Goal: Task Accomplishment & Management: Manage account settings

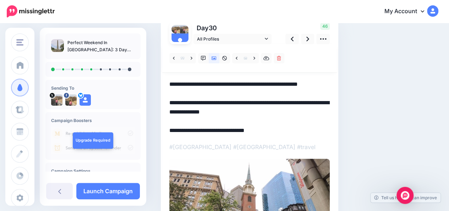
scroll to position [55, 0]
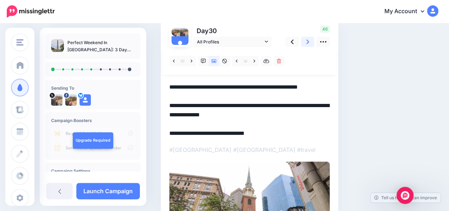
click at [310, 43] on link at bounding box center [307, 42] width 13 height 10
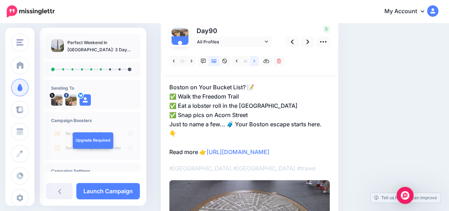
click at [254, 62] on icon at bounding box center [255, 60] width 2 height 3
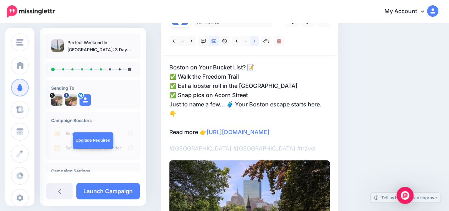
scroll to position [73, 0]
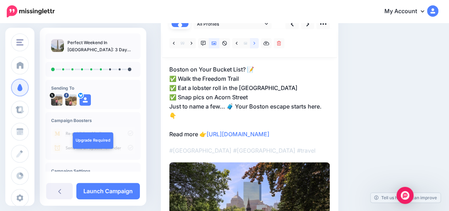
click at [253, 44] on link at bounding box center [254, 43] width 9 height 10
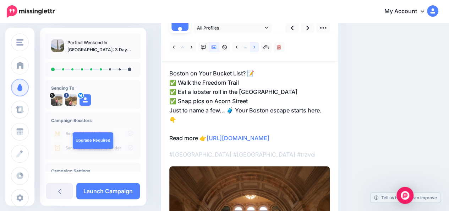
scroll to position [69, 0]
click at [254, 50] on link at bounding box center [254, 47] width 9 height 10
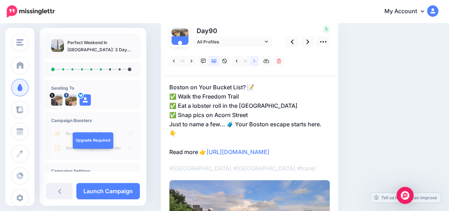
scroll to position [47, 0]
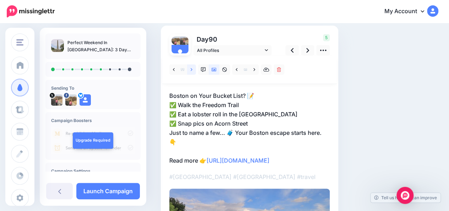
click at [192, 71] on icon at bounding box center [192, 69] width 2 height 5
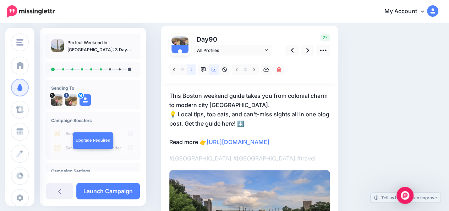
click at [192, 71] on icon at bounding box center [192, 69] width 2 height 5
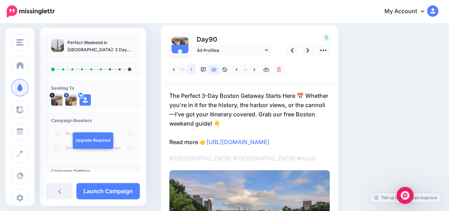
click at [192, 71] on icon at bounding box center [192, 69] width 2 height 5
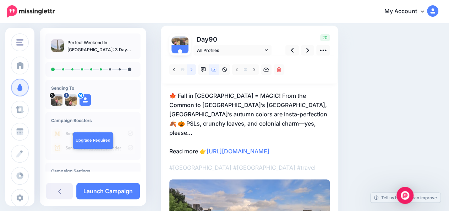
click at [192, 71] on icon at bounding box center [192, 69] width 2 height 5
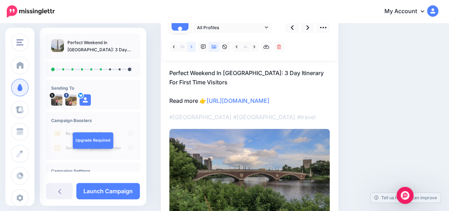
scroll to position [54, 0]
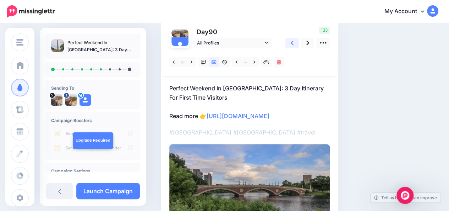
click at [294, 43] on link at bounding box center [291, 43] width 13 height 10
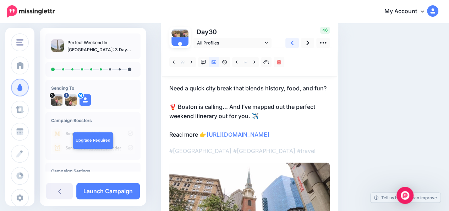
click at [294, 43] on link at bounding box center [291, 43] width 13 height 10
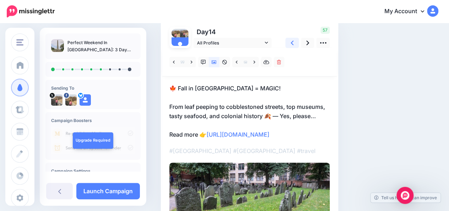
click at [294, 43] on link at bounding box center [291, 43] width 13 height 10
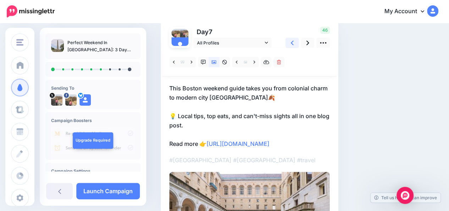
click at [294, 43] on link at bounding box center [291, 43] width 13 height 10
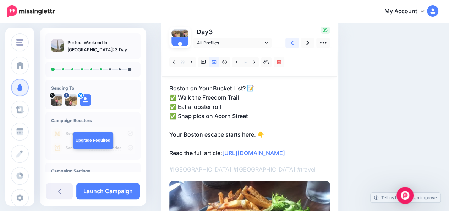
click at [294, 43] on link at bounding box center [291, 43] width 13 height 10
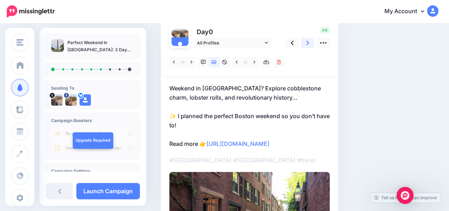
click at [309, 43] on link at bounding box center [307, 43] width 13 height 10
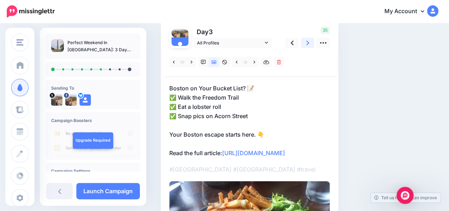
click at [309, 43] on link at bounding box center [307, 43] width 13 height 10
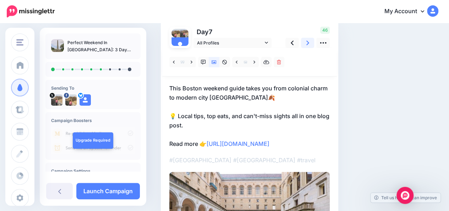
click at [309, 43] on link at bounding box center [307, 43] width 13 height 10
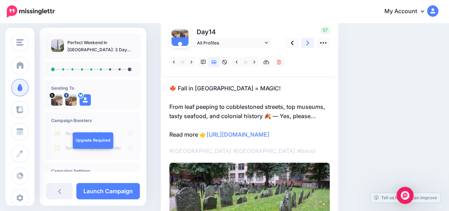
click at [309, 43] on link at bounding box center [307, 43] width 13 height 10
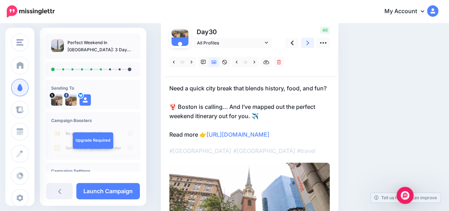
click at [309, 43] on link at bounding box center [307, 43] width 13 height 10
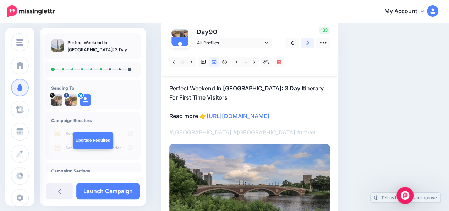
click at [309, 43] on link at bounding box center [307, 43] width 13 height 10
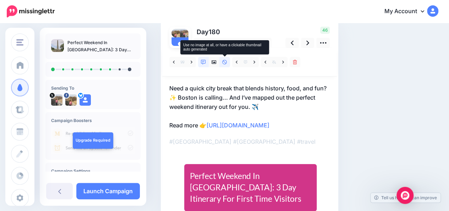
click at [226, 62] on icon at bounding box center [224, 62] width 5 height 5
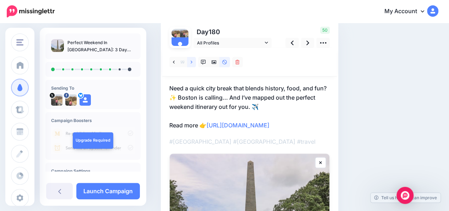
click at [192, 62] on icon at bounding box center [192, 62] width 2 height 5
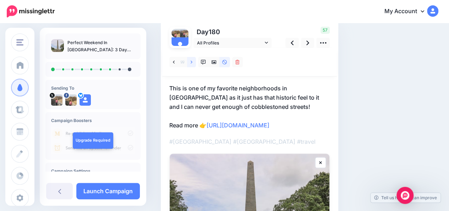
click at [192, 62] on icon at bounding box center [192, 62] width 2 height 5
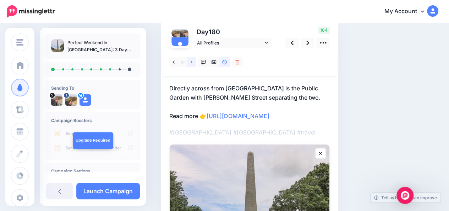
click at [192, 62] on icon at bounding box center [192, 62] width 2 height 5
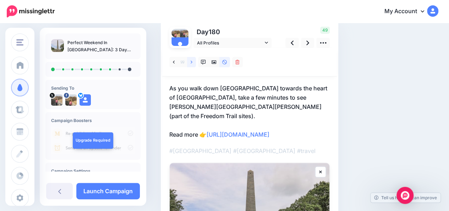
click at [192, 62] on icon at bounding box center [192, 62] width 2 height 5
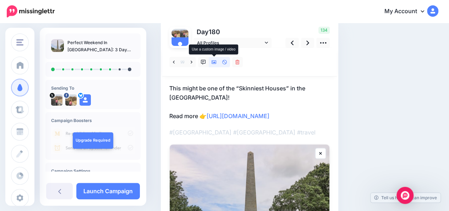
click at [212, 63] on icon at bounding box center [214, 62] width 5 height 4
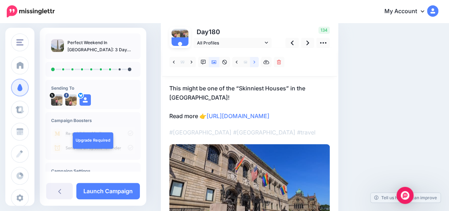
click at [256, 63] on link at bounding box center [254, 62] width 9 height 10
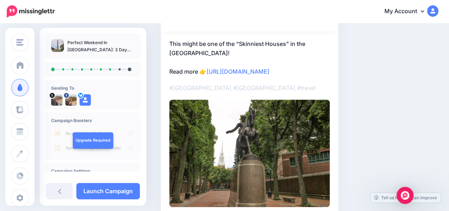
scroll to position [90, 0]
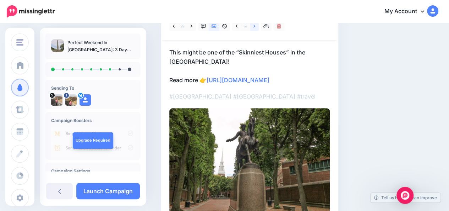
click at [254, 28] on icon at bounding box center [255, 26] width 2 height 5
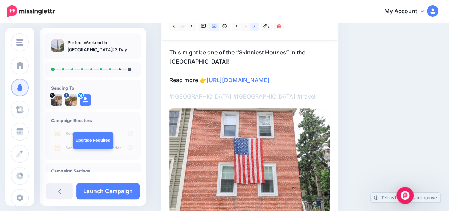
click at [254, 28] on icon at bounding box center [255, 26] width 2 height 5
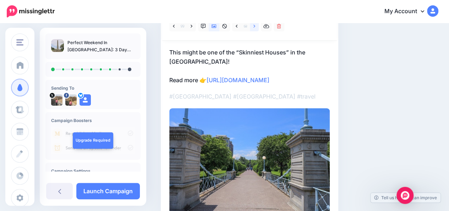
click at [255, 28] on icon at bounding box center [255, 26] width 2 height 5
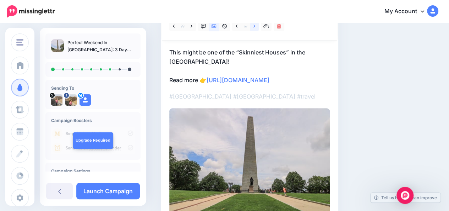
click at [255, 28] on icon at bounding box center [255, 26] width 2 height 5
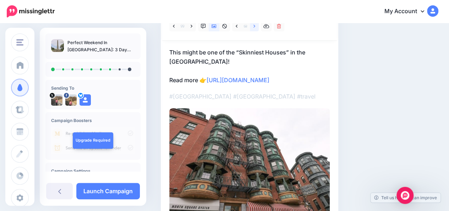
click at [255, 28] on icon at bounding box center [255, 26] width 2 height 5
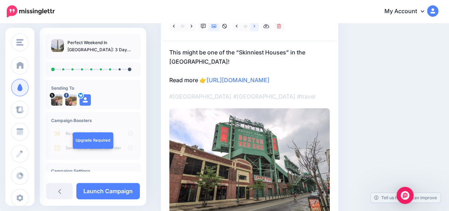
click at [255, 28] on icon at bounding box center [255, 26] width 2 height 5
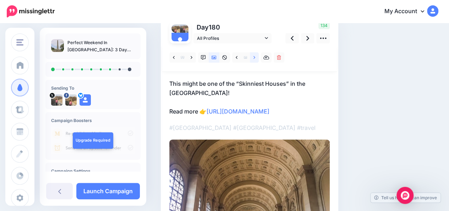
scroll to position [57, 0]
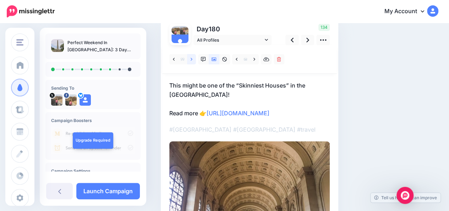
click at [193, 60] on link at bounding box center [191, 59] width 9 height 10
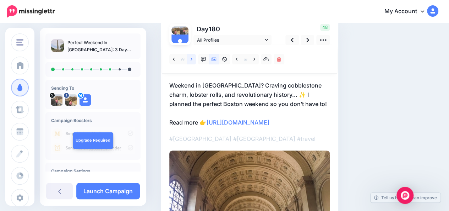
click at [193, 60] on link at bounding box center [191, 59] width 9 height 10
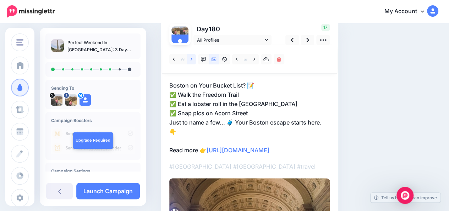
click at [193, 60] on link at bounding box center [191, 59] width 9 height 10
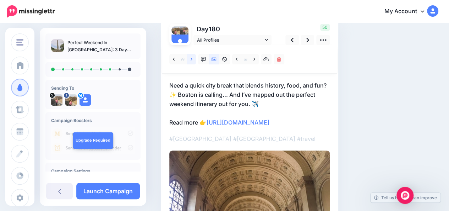
click at [193, 60] on link at bounding box center [191, 59] width 9 height 10
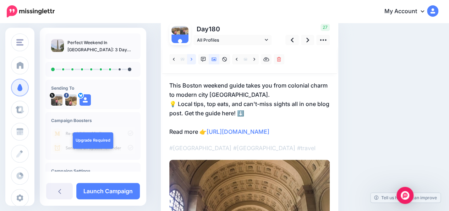
click at [193, 60] on link at bounding box center [191, 59] width 9 height 10
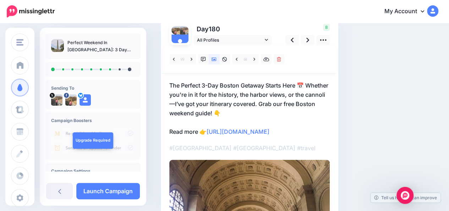
click at [190, 103] on p "The Perfect 3-Day Boston Getaway Starts Here 📅 Whether you're in it for the his…" at bounding box center [249, 108] width 160 height 55
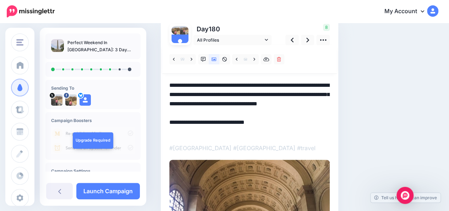
click at [190, 103] on textarea "**********" at bounding box center [249, 108] width 160 height 55
click at [310, 86] on textarea "**********" at bounding box center [249, 108] width 160 height 55
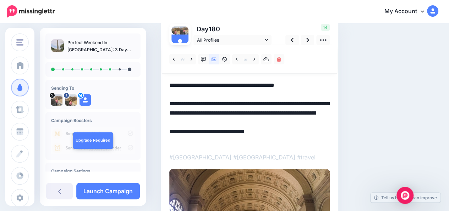
click at [208, 140] on textarea "**********" at bounding box center [249, 113] width 160 height 65
click at [314, 110] on textarea "**********" at bounding box center [249, 113] width 160 height 65
click at [211, 121] on textarea "**********" at bounding box center [249, 113] width 160 height 65
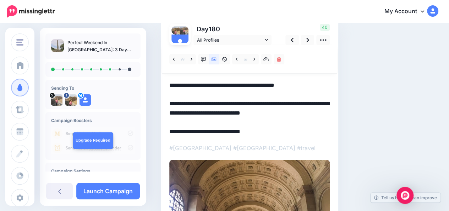
click at [350, 112] on div "Social Posts Review the social posts that will be sent to promote this content.…" at bounding box center [276, 143] width 240 height 332
click at [415, 108] on div "Social Posts Review the social posts that will be sent to promote this content.…" at bounding box center [300, 143] width 288 height 332
click at [307, 42] on icon at bounding box center [307, 40] width 3 height 5
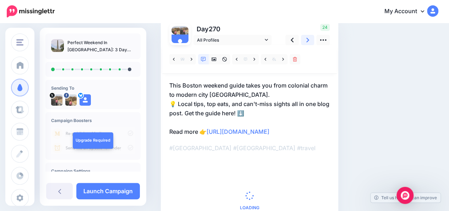
click at [307, 42] on icon at bounding box center [307, 40] width 3 height 5
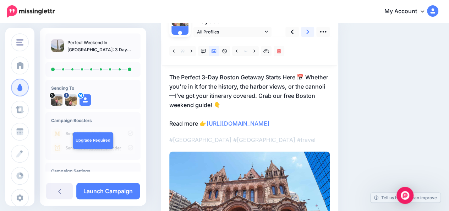
scroll to position [64, 0]
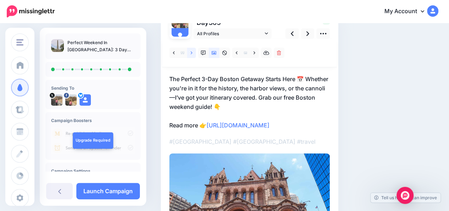
click at [191, 54] on icon at bounding box center [192, 52] width 2 height 5
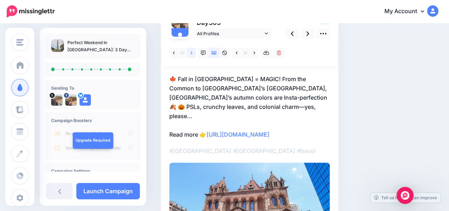
click at [191, 54] on icon at bounding box center [192, 52] width 2 height 5
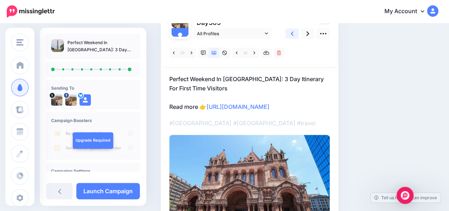
click at [292, 33] on icon at bounding box center [292, 33] width 3 height 5
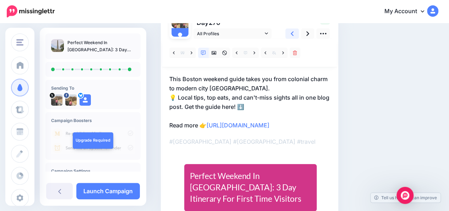
click at [292, 33] on icon at bounding box center [292, 33] width 3 height 5
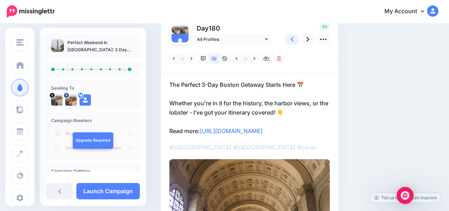
scroll to position [55, 0]
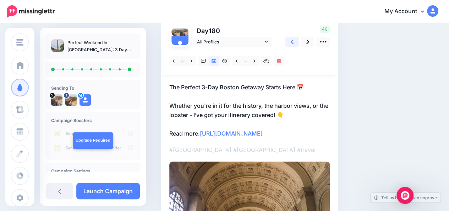
click at [292, 44] on icon at bounding box center [292, 41] width 3 height 7
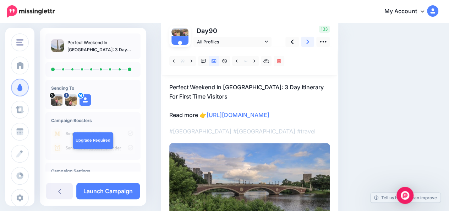
click at [307, 42] on icon at bounding box center [307, 41] width 3 height 7
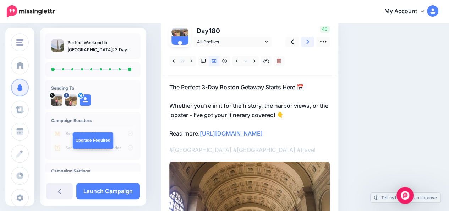
click at [307, 42] on icon at bounding box center [307, 41] width 3 height 7
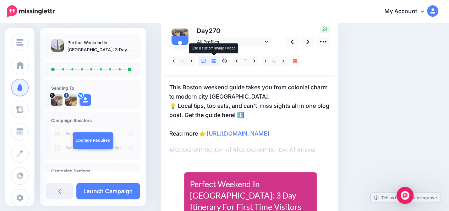
click at [213, 63] on link at bounding box center [214, 61] width 11 height 10
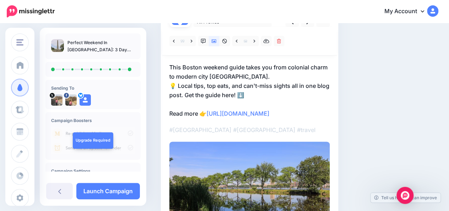
scroll to position [71, 0]
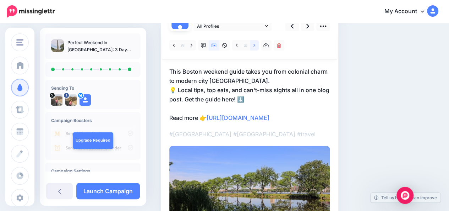
click at [255, 46] on link at bounding box center [254, 45] width 9 height 10
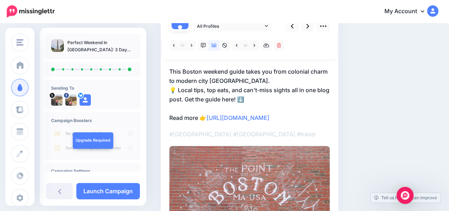
click at [227, 81] on p "This Boston weekend guide takes you from colonial charm to modern city vibes. 💡…" at bounding box center [249, 94] width 160 height 55
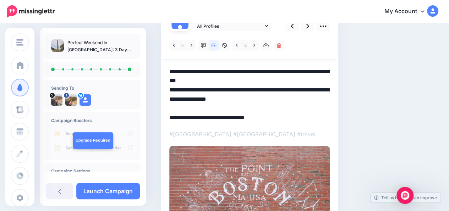
click at [227, 81] on textarea "**********" at bounding box center [249, 94] width 160 height 55
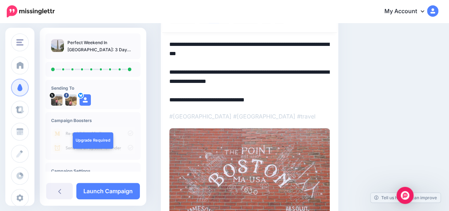
scroll to position [70, 0]
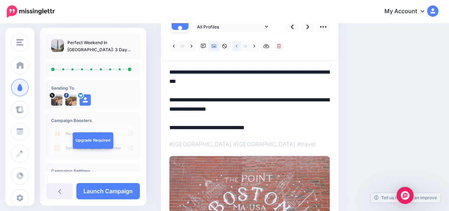
click at [238, 48] on link at bounding box center [236, 46] width 9 height 10
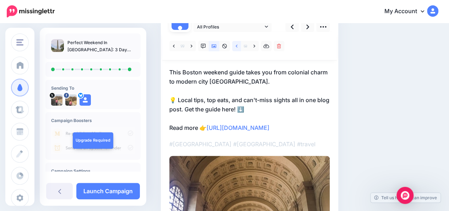
click at [238, 48] on link at bounding box center [236, 46] width 9 height 10
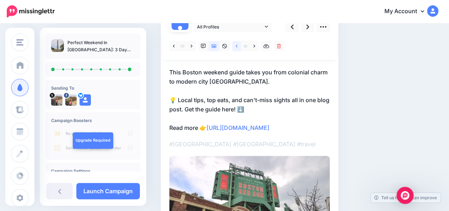
click at [238, 48] on link at bounding box center [236, 46] width 9 height 10
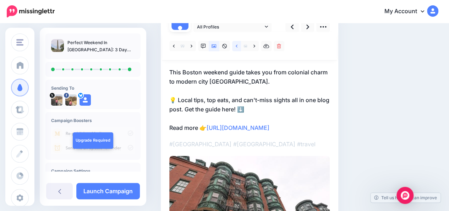
click at [238, 48] on link at bounding box center [236, 46] width 9 height 10
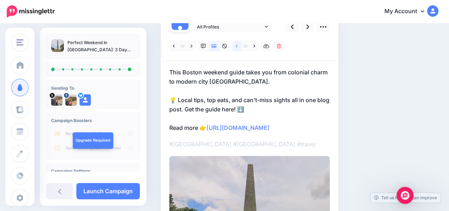
click at [238, 48] on link at bounding box center [236, 46] width 9 height 10
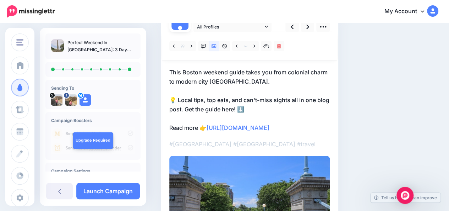
click at [247, 108] on p "This Boston weekend guide takes you from colonial charm to modern city vibes. 💡…" at bounding box center [249, 99] width 160 height 65
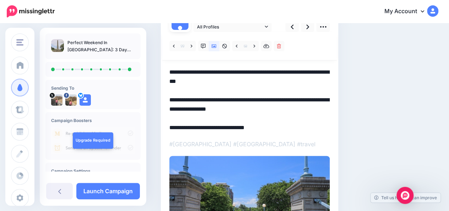
click at [247, 108] on textarea "**********" at bounding box center [249, 99] width 160 height 65
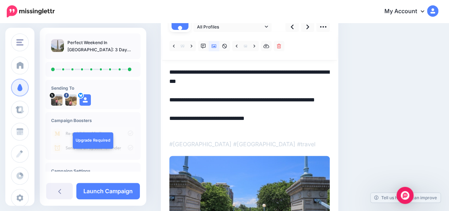
click at [238, 83] on textarea "**********" at bounding box center [249, 99] width 160 height 65
paste textarea "*****"
click at [191, 98] on textarea "**********" at bounding box center [249, 99] width 160 height 65
click at [215, 99] on textarea "**********" at bounding box center [249, 99] width 160 height 65
click at [362, 78] on div "Social Posts Review the social posts that will be sent to promote this content.…" at bounding box center [276, 128] width 240 height 328
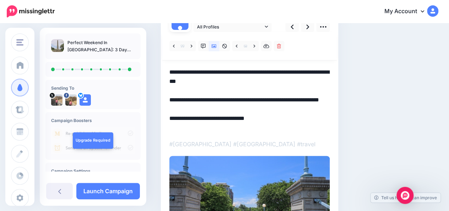
click at [183, 109] on textarea "**********" at bounding box center [249, 99] width 160 height 65
click at [377, 100] on div "Social Posts Review the social posts that will be sent to promote this content.…" at bounding box center [276, 128] width 240 height 328
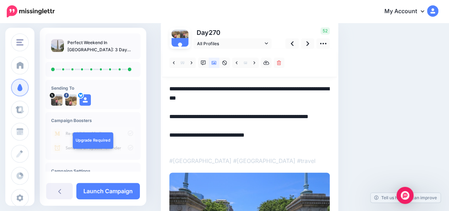
scroll to position [52, 0]
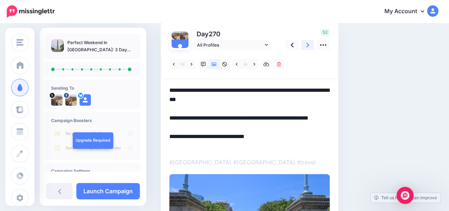
click at [306, 45] on icon at bounding box center [307, 44] width 3 height 7
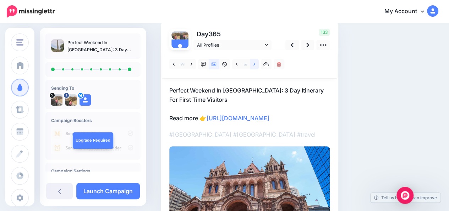
click at [256, 62] on link at bounding box center [254, 64] width 9 height 10
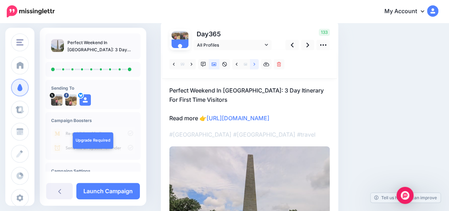
click at [256, 62] on link at bounding box center [254, 64] width 9 height 10
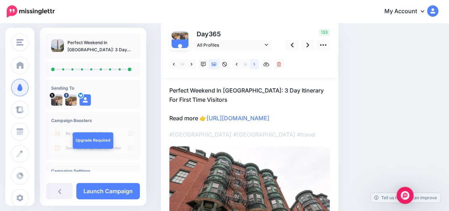
click at [256, 62] on link at bounding box center [254, 64] width 9 height 10
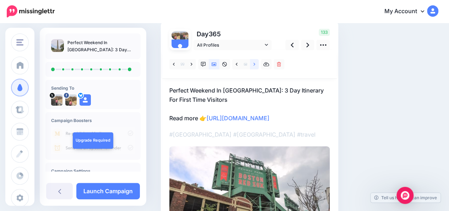
click at [256, 62] on link at bounding box center [254, 64] width 9 height 10
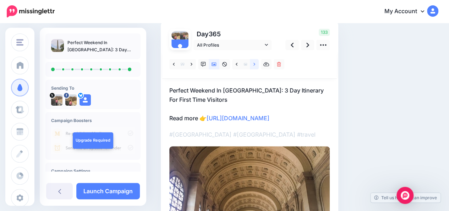
click at [256, 62] on link at bounding box center [254, 64] width 9 height 10
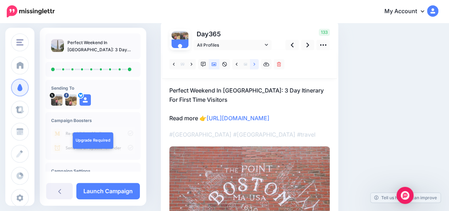
click at [256, 62] on link at bounding box center [254, 64] width 9 height 10
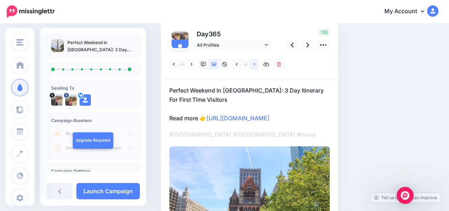
click at [256, 62] on link at bounding box center [254, 64] width 9 height 10
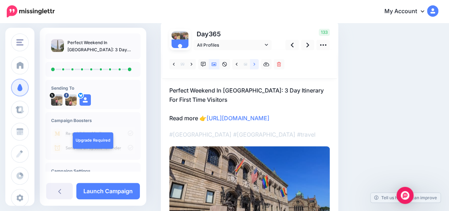
click at [256, 62] on link at bounding box center [254, 64] width 9 height 10
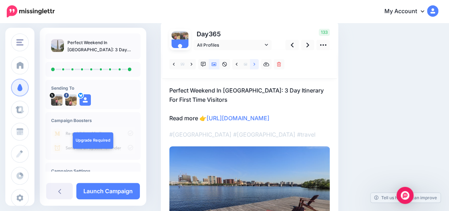
click at [256, 62] on link at bounding box center [254, 64] width 9 height 10
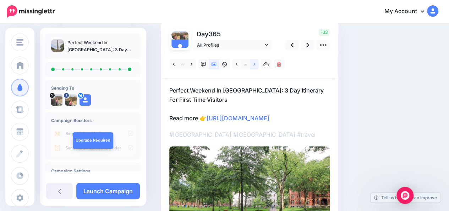
click at [256, 62] on link at bounding box center [254, 64] width 9 height 10
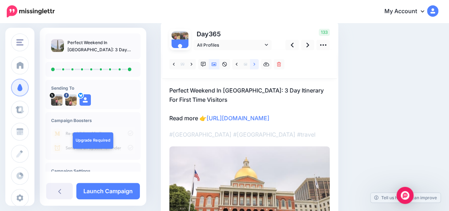
click at [256, 62] on link at bounding box center [254, 64] width 9 height 10
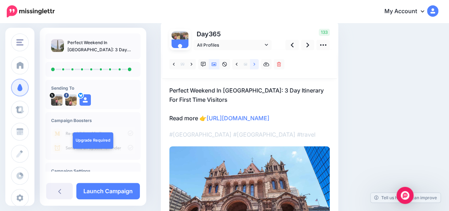
click at [256, 62] on link at bounding box center [254, 64] width 9 height 10
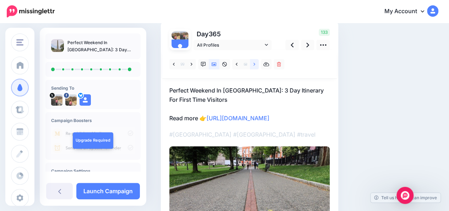
click at [256, 62] on link at bounding box center [254, 64] width 9 height 10
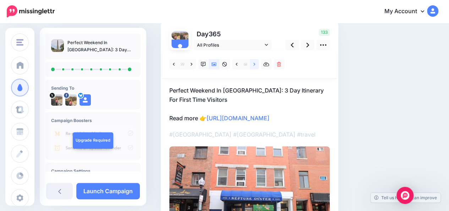
click at [256, 62] on link at bounding box center [254, 64] width 9 height 10
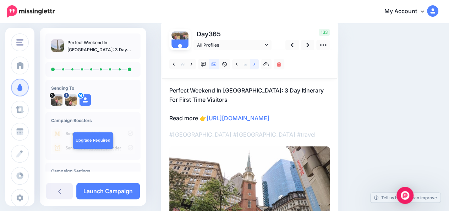
click at [256, 62] on link at bounding box center [254, 64] width 9 height 10
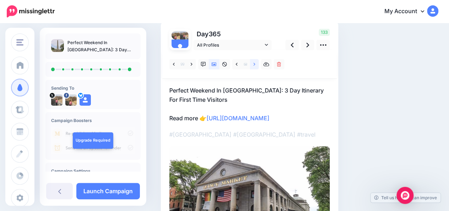
click at [256, 62] on link at bounding box center [254, 64] width 9 height 10
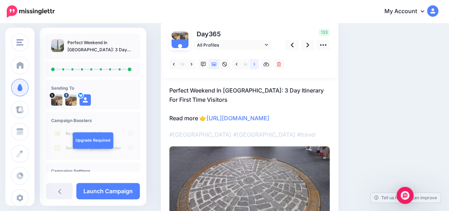
click at [256, 62] on link at bounding box center [254, 64] width 9 height 10
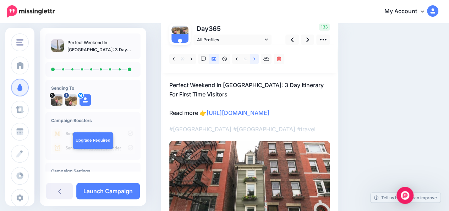
scroll to position [54, 0]
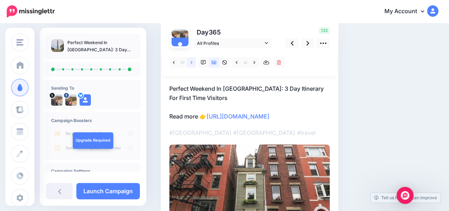
click at [193, 61] on link at bounding box center [191, 62] width 9 height 10
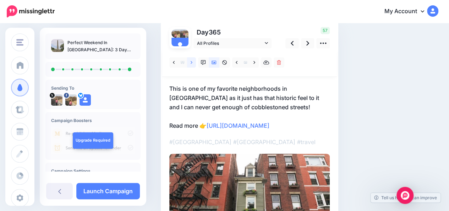
click at [193, 61] on link at bounding box center [191, 62] width 9 height 10
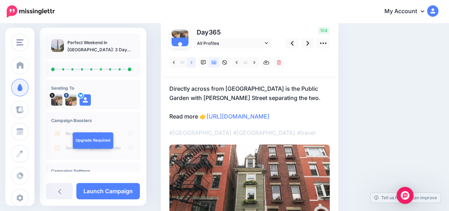
click at [193, 61] on link at bounding box center [191, 62] width 9 height 10
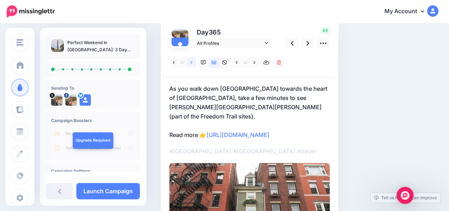
click at [193, 61] on link at bounding box center [191, 62] width 9 height 10
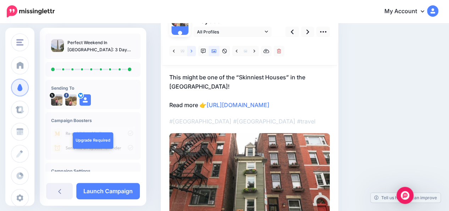
scroll to position [60, 0]
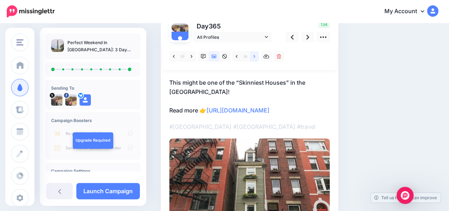
click at [255, 58] on icon at bounding box center [255, 56] width 2 height 5
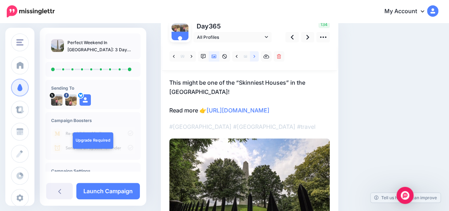
click at [255, 58] on icon at bounding box center [255, 56] width 2 height 5
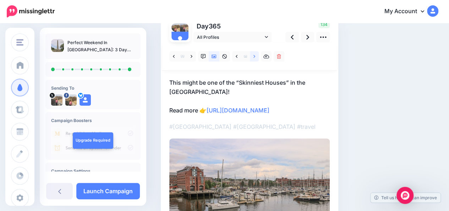
click at [255, 58] on icon at bounding box center [255, 56] width 2 height 5
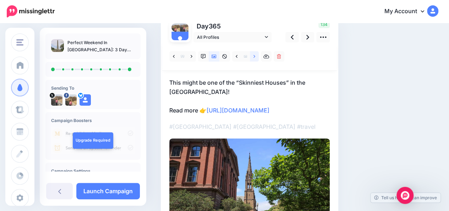
click at [255, 58] on icon at bounding box center [255, 56] width 2 height 5
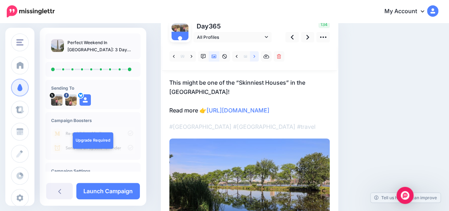
click at [255, 58] on icon at bounding box center [255, 56] width 2 height 5
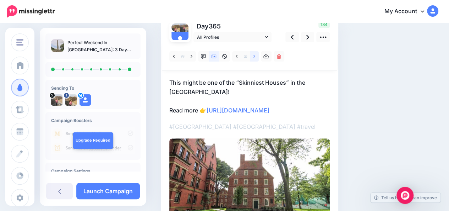
click at [255, 58] on icon at bounding box center [255, 56] width 2 height 5
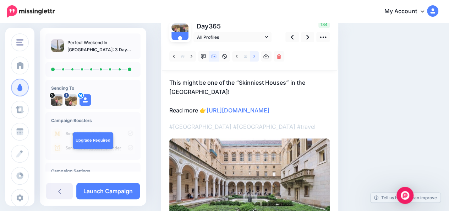
click at [255, 58] on icon at bounding box center [255, 56] width 2 height 5
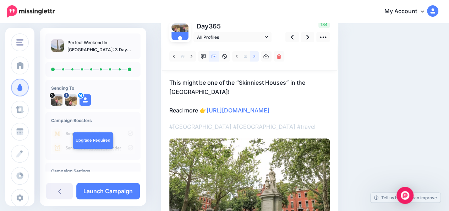
click at [255, 58] on icon at bounding box center [255, 56] width 2 height 5
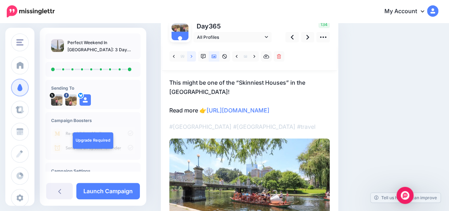
click at [192, 56] on icon at bounding box center [192, 56] width 2 height 3
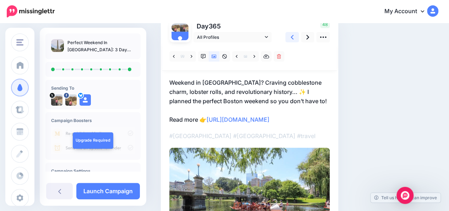
click at [293, 39] on icon at bounding box center [292, 37] width 3 height 5
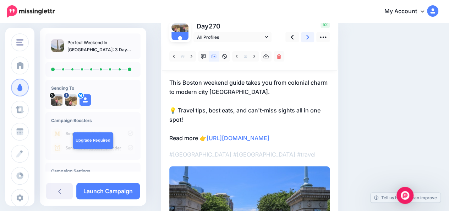
click at [307, 38] on icon at bounding box center [307, 36] width 3 height 7
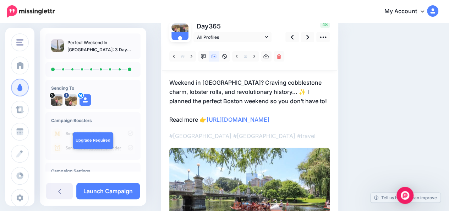
click at [248, 83] on p "Weekend in Boston? Craving cobblestone charm, lobster rolls, and revolutionary …" at bounding box center [249, 101] width 160 height 46
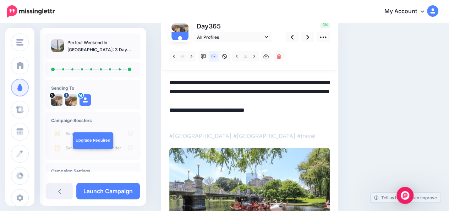
click at [248, 83] on textarea "**********" at bounding box center [249, 101] width 160 height 46
click at [260, 91] on textarea "**********" at bounding box center [249, 101] width 160 height 46
click at [273, 100] on textarea "**********" at bounding box center [249, 101] width 160 height 46
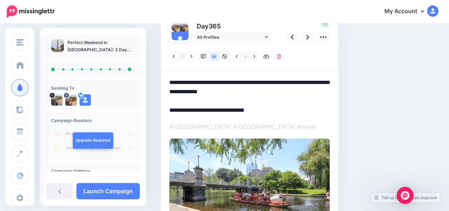
click at [197, 82] on textarea "**********" at bounding box center [249, 96] width 160 height 37
click at [287, 93] on textarea "**********" at bounding box center [249, 96] width 160 height 37
paste textarea "**"
type textarea "**********"
click at [396, 75] on div "Social Posts Review the social posts that will be sent to promote this content.…" at bounding box center [276, 124] width 240 height 301
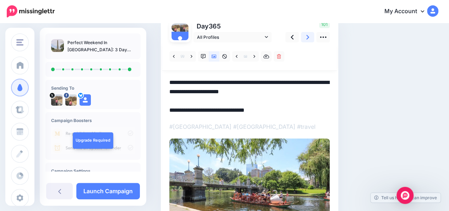
click at [309, 37] on link at bounding box center [307, 37] width 13 height 10
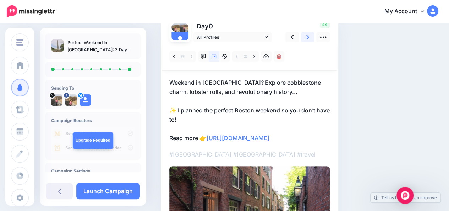
click at [309, 37] on link at bounding box center [307, 37] width 13 height 10
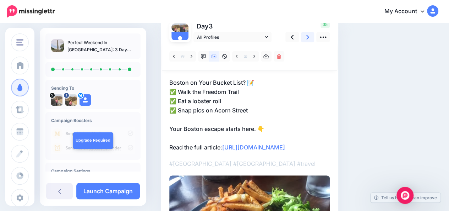
click at [309, 37] on link at bounding box center [307, 37] width 13 height 10
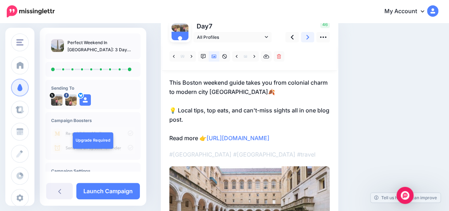
click at [309, 37] on link at bounding box center [307, 37] width 13 height 10
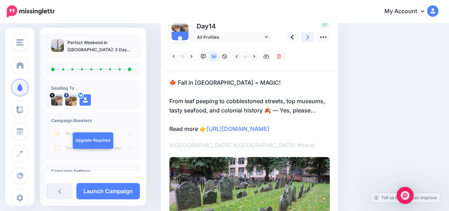
click at [309, 37] on link at bounding box center [307, 37] width 13 height 10
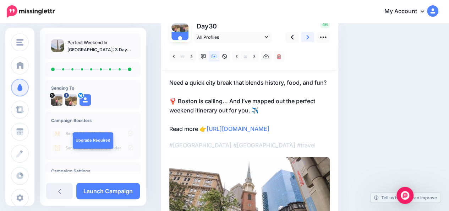
click at [309, 37] on link at bounding box center [307, 37] width 13 height 10
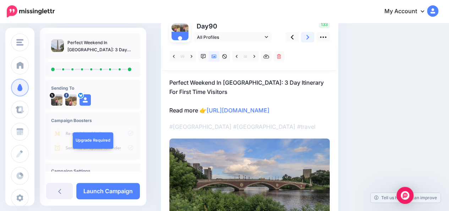
click at [309, 37] on link at bounding box center [307, 37] width 13 height 10
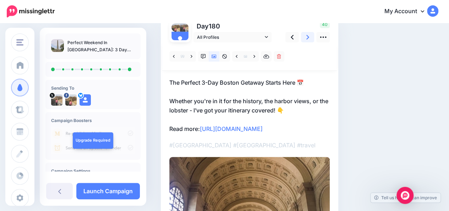
click at [309, 37] on link at bounding box center [307, 37] width 13 height 10
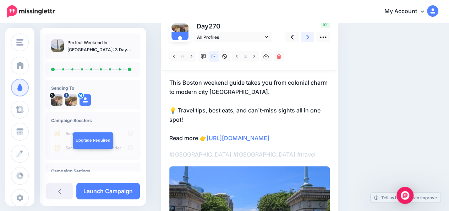
click at [309, 37] on link at bounding box center [307, 37] width 13 height 10
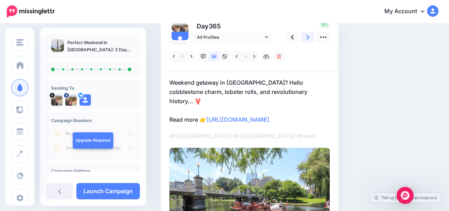
click at [309, 37] on link at bounding box center [307, 37] width 13 height 10
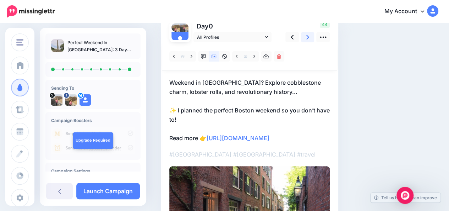
click at [307, 37] on icon at bounding box center [307, 36] width 3 height 7
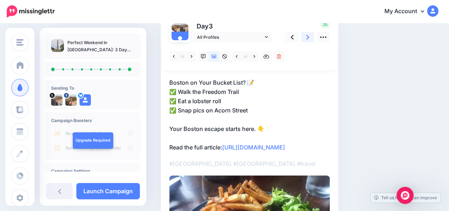
click at [307, 37] on icon at bounding box center [307, 36] width 3 height 7
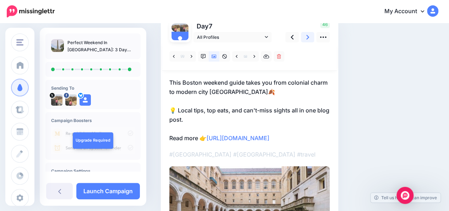
click at [307, 37] on icon at bounding box center [307, 36] width 3 height 7
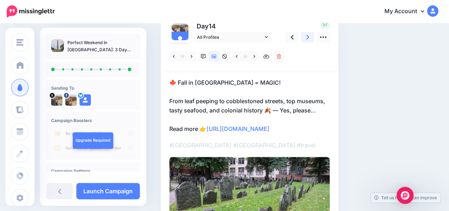
click at [307, 37] on icon at bounding box center [307, 36] width 3 height 7
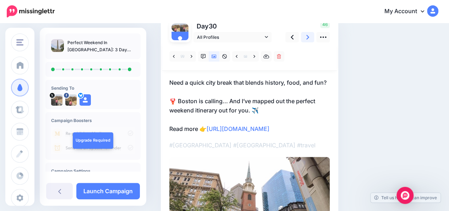
click at [307, 37] on icon at bounding box center [307, 36] width 3 height 7
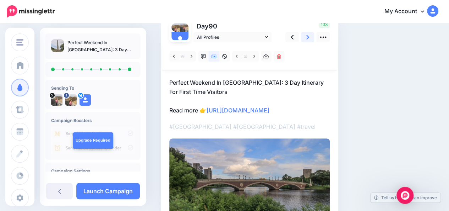
click at [307, 37] on icon at bounding box center [307, 36] width 3 height 7
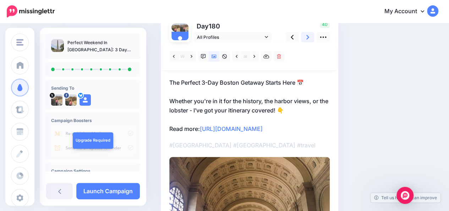
click at [307, 37] on icon at bounding box center [307, 36] width 3 height 7
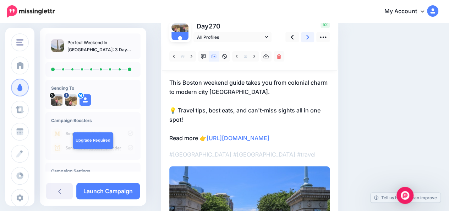
click at [307, 37] on icon at bounding box center [307, 36] width 3 height 7
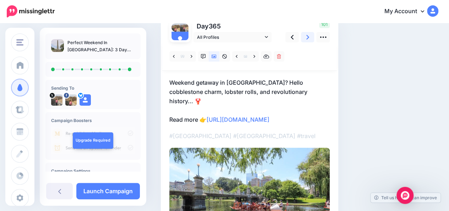
click at [307, 37] on icon at bounding box center [307, 36] width 3 height 7
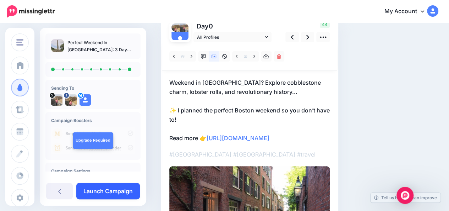
click at [119, 191] on link "Launch Campaign" at bounding box center [108, 190] width 64 height 16
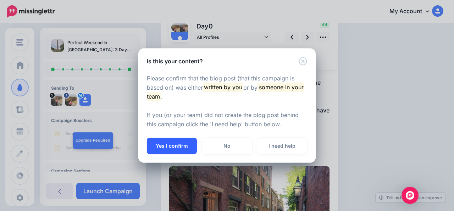
click at [176, 151] on button "Yes I confirm" at bounding box center [172, 145] width 50 height 16
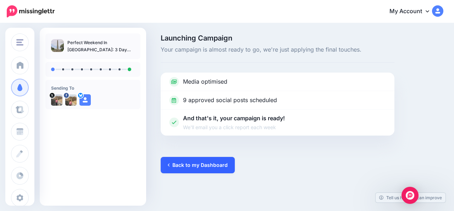
click at [172, 167] on link "Back to my Dashboard" at bounding box center [198, 165] width 74 height 16
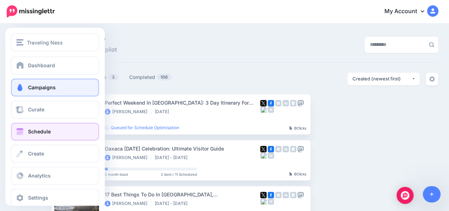
click at [22, 132] on span at bounding box center [19, 131] width 9 height 7
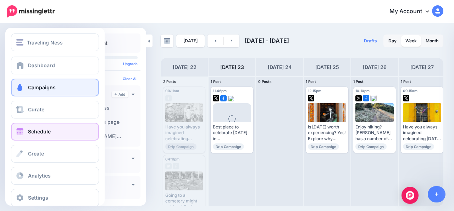
click at [22, 91] on span at bounding box center [19, 87] width 9 height 7
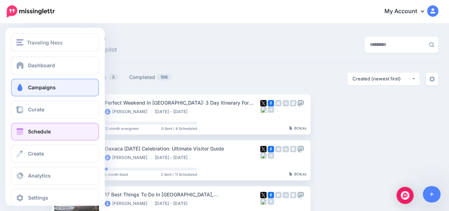
click at [34, 131] on span "Schedule" at bounding box center [39, 131] width 23 height 6
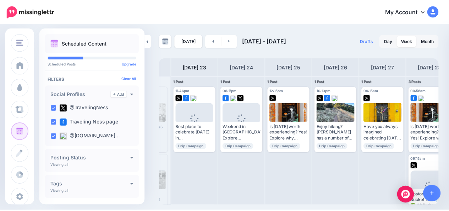
scroll to position [0, 50]
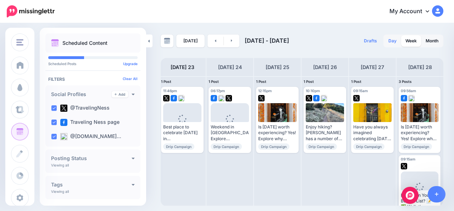
click at [391, 42] on link "Day" at bounding box center [393, 40] width 17 height 11
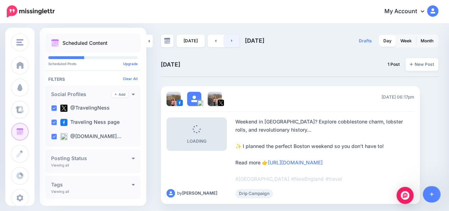
click at [233, 42] on link at bounding box center [232, 40] width 16 height 13
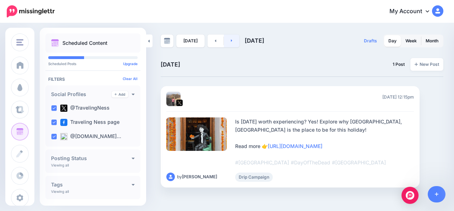
click at [233, 42] on link at bounding box center [232, 40] width 16 height 13
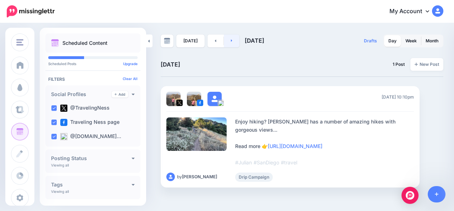
click at [233, 42] on link at bounding box center [232, 40] width 16 height 13
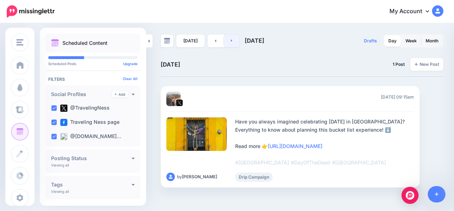
click at [233, 42] on link at bounding box center [232, 40] width 16 height 13
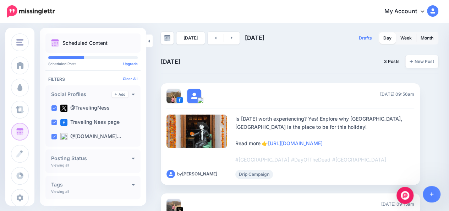
scroll to position [0, 0]
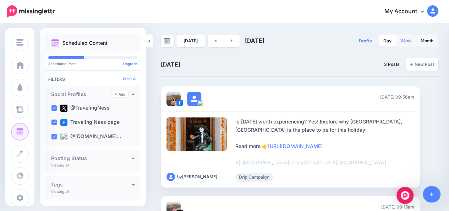
click at [412, 41] on link "Week" at bounding box center [406, 40] width 20 height 11
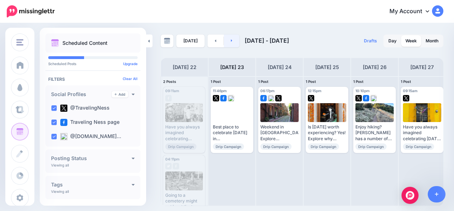
click at [233, 42] on link at bounding box center [232, 40] width 16 height 13
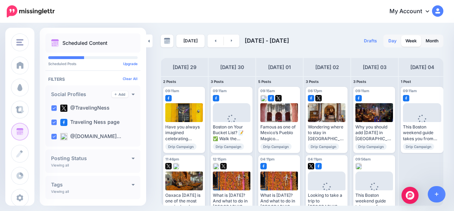
click at [392, 42] on link "Day" at bounding box center [393, 40] width 17 height 11
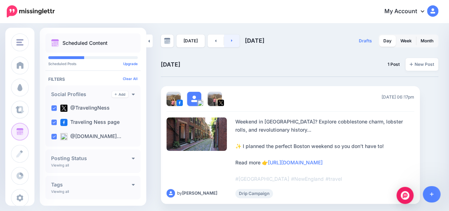
click at [233, 43] on link at bounding box center [232, 40] width 16 height 13
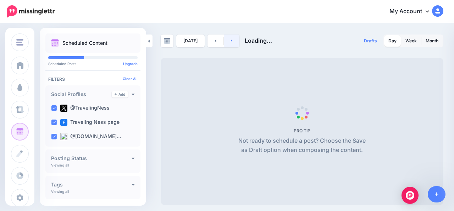
click at [233, 43] on link at bounding box center [232, 40] width 16 height 13
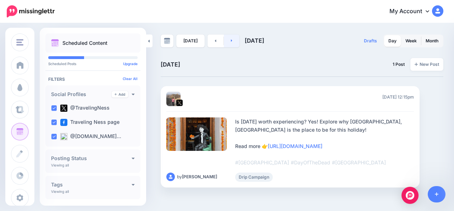
click at [233, 43] on link at bounding box center [232, 40] width 16 height 13
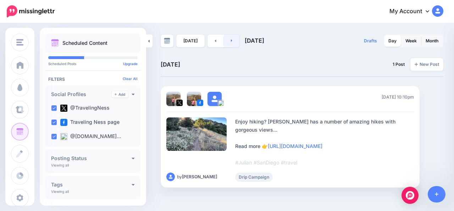
click at [233, 43] on link at bounding box center [232, 40] width 16 height 13
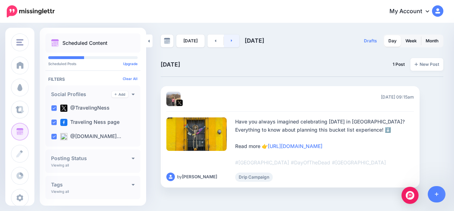
click at [233, 43] on link at bounding box center [232, 40] width 16 height 13
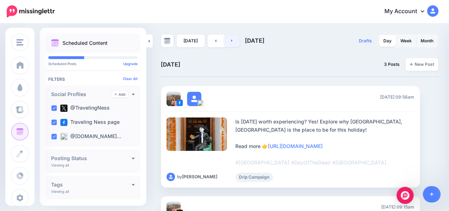
click at [233, 43] on link at bounding box center [232, 40] width 16 height 13
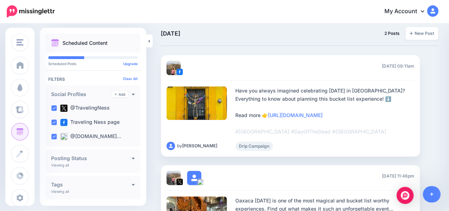
scroll to position [1, 0]
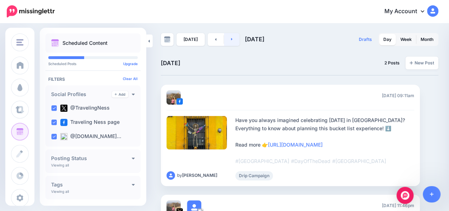
click at [231, 39] on icon at bounding box center [232, 39] width 2 height 4
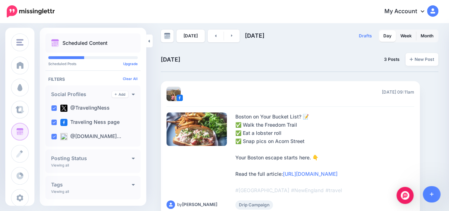
scroll to position [0, 0]
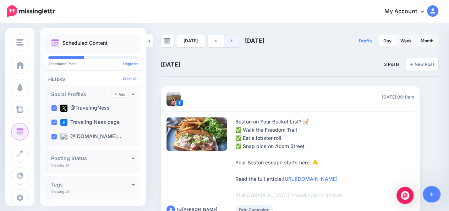
click at [236, 42] on link at bounding box center [232, 40] width 16 height 13
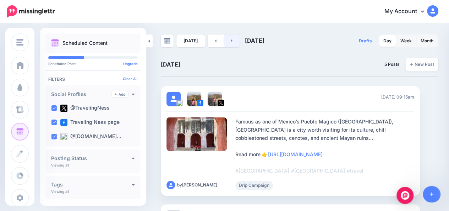
click at [235, 44] on link at bounding box center [232, 40] width 16 height 13
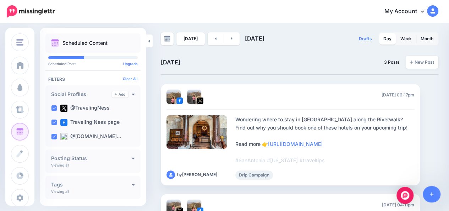
scroll to position [1, 0]
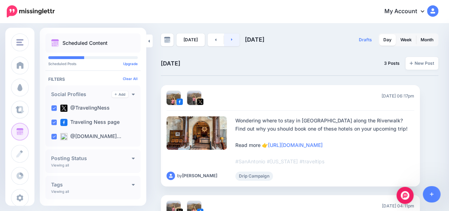
click at [233, 41] on link at bounding box center [232, 39] width 16 height 13
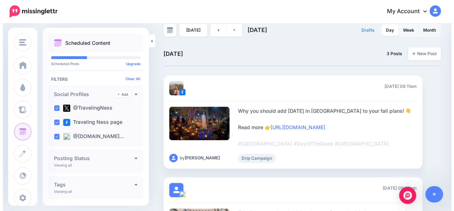
scroll to position [0, 0]
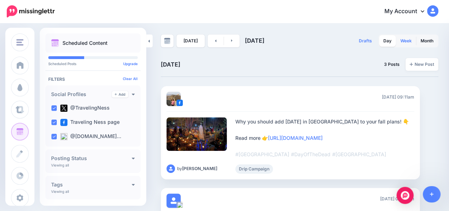
click at [415, 43] on link "Week" at bounding box center [406, 40] width 20 height 11
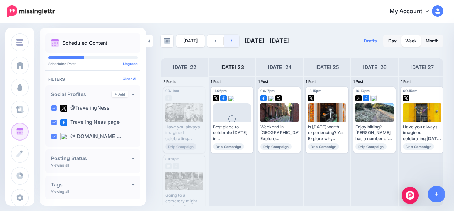
click at [234, 39] on link at bounding box center [232, 40] width 16 height 13
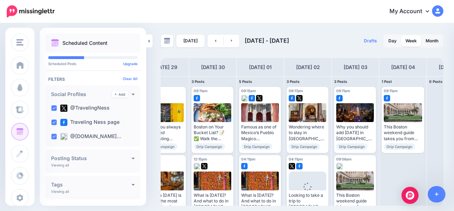
scroll to position [0, 18]
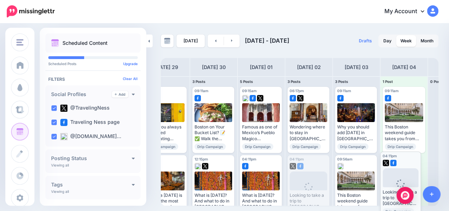
drag, startPoint x: 300, startPoint y: 193, endPoint x: 393, endPoint y: 189, distance: 93.1
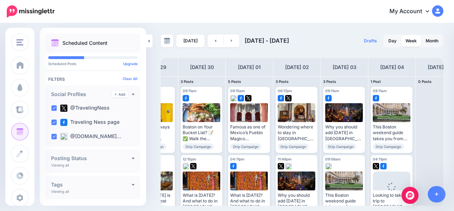
scroll to position [0, 0]
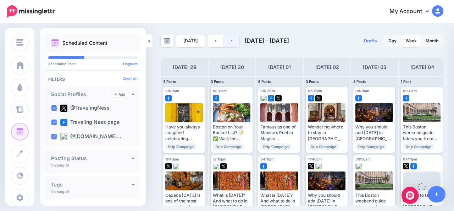
click at [231, 41] on link at bounding box center [232, 40] width 16 height 13
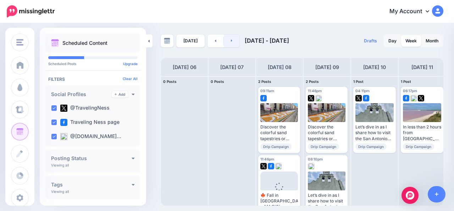
click at [231, 42] on icon at bounding box center [232, 40] width 2 height 4
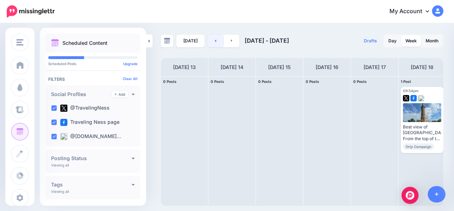
click at [216, 43] on link at bounding box center [216, 40] width 16 height 13
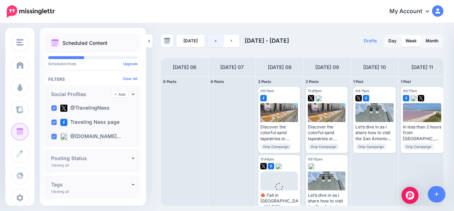
click at [216, 43] on link at bounding box center [216, 40] width 16 height 13
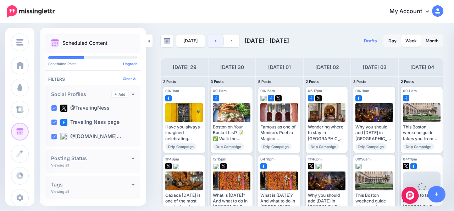
click at [216, 43] on link at bounding box center [216, 40] width 16 height 13
